Goal: Transaction & Acquisition: Book appointment/travel/reservation

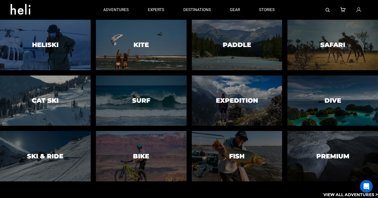
click at [340, 195] on p "View All Adventures >" at bounding box center [350, 195] width 55 height 6
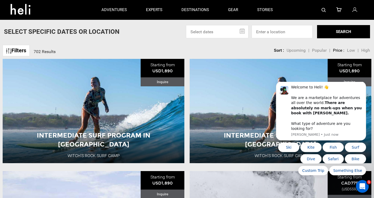
click at [160, 43] on div "Filters 702 Results sortby Sort Upcoming Popular Price: Low to High Price : Hig…" at bounding box center [187, 47] width 374 height 11
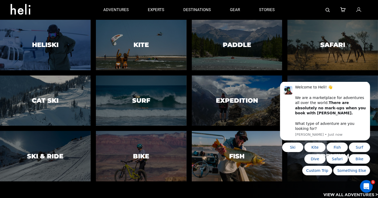
click at [214, 154] on div at bounding box center [237, 157] width 92 height 52
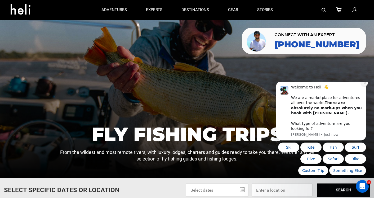
click at [363, 85] on icon "Dismiss notification" at bounding box center [364, 83] width 3 height 3
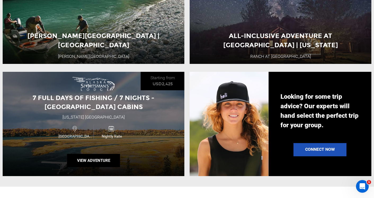
scroll to position [484, 0]
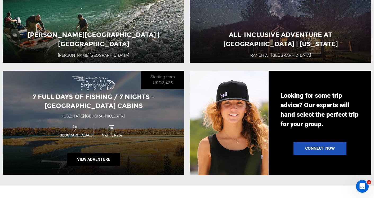
click at [155, 132] on div "7 Full days of Fishing / 7 Nights - [GEOGRAPHIC_DATA] [GEOGRAPHIC_DATA] [US_STA…" at bounding box center [94, 123] width 182 height 105
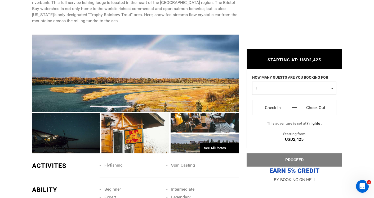
scroll to position [314, 0]
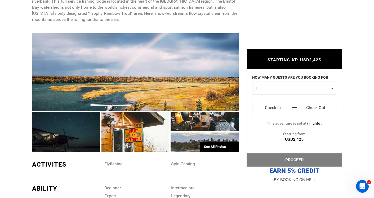
click at [220, 142] on div "See All Photos →" at bounding box center [219, 147] width 39 height 10
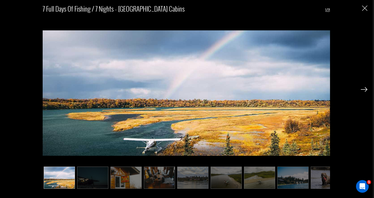
click at [364, 91] on img at bounding box center [363, 89] width 7 height 5
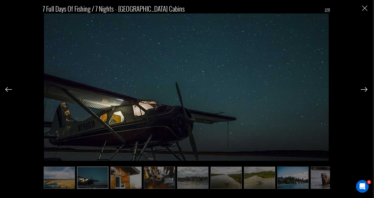
click at [364, 91] on img at bounding box center [363, 89] width 7 height 5
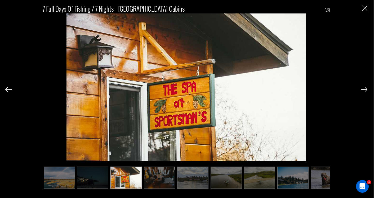
click at [364, 91] on img at bounding box center [363, 89] width 7 height 5
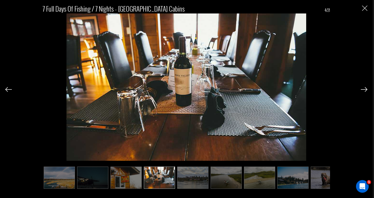
click at [364, 91] on img at bounding box center [363, 89] width 7 height 5
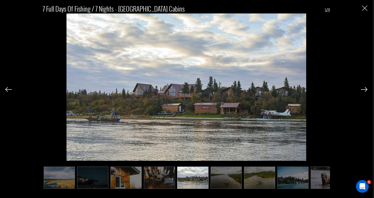
click at [364, 91] on img at bounding box center [363, 89] width 7 height 5
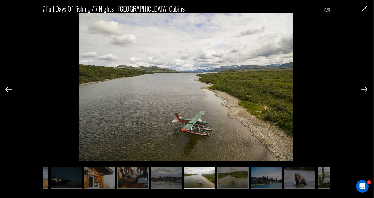
click at [364, 91] on img at bounding box center [363, 89] width 7 height 5
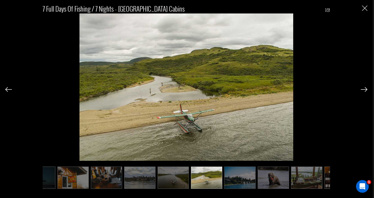
click at [364, 91] on img at bounding box center [363, 89] width 7 height 5
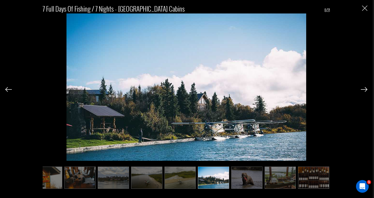
click at [364, 91] on img at bounding box center [363, 89] width 7 height 5
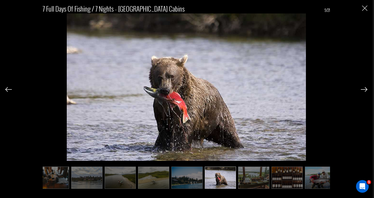
click at [364, 91] on img at bounding box center [363, 89] width 7 height 5
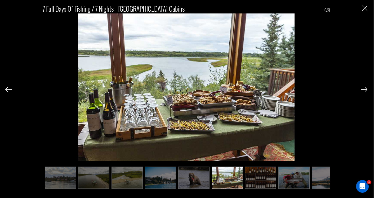
scroll to position [0, 132]
click at [364, 91] on img at bounding box center [363, 89] width 7 height 5
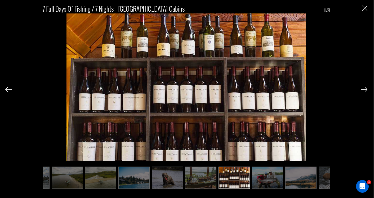
click at [364, 91] on img at bounding box center [363, 89] width 7 height 5
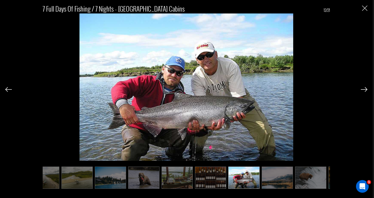
scroll to position [0, 185]
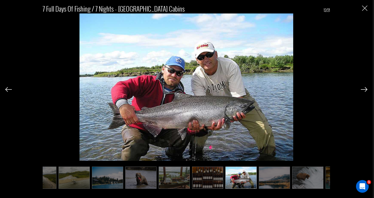
click at [364, 91] on img at bounding box center [363, 89] width 7 height 5
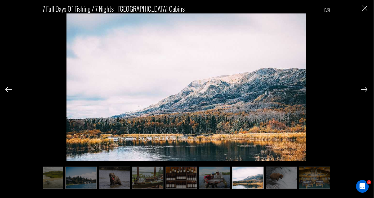
click at [364, 91] on img at bounding box center [363, 89] width 7 height 5
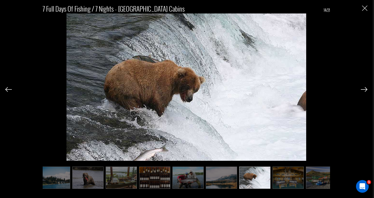
click at [364, 91] on img at bounding box center [363, 89] width 7 height 5
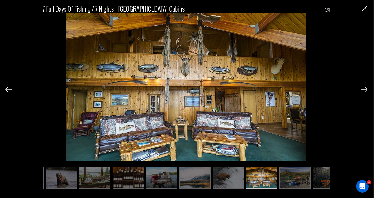
click at [364, 91] on img at bounding box center [363, 89] width 7 height 5
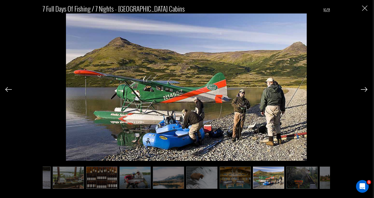
click at [364, 91] on img at bounding box center [363, 89] width 7 height 5
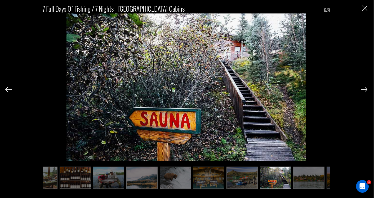
scroll to position [0, 318]
click at [364, 6] on img "Close" at bounding box center [364, 8] width 5 height 5
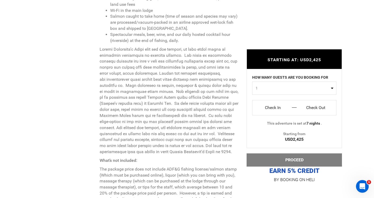
scroll to position [668, 0]
